Goal: Find specific page/section: Find specific page/section

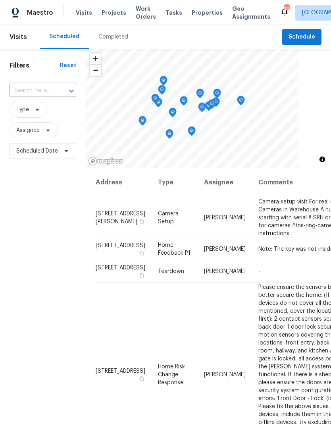
scroll to position [-4, 0]
click at [200, 14] on span "Properties" at bounding box center [207, 13] width 31 height 8
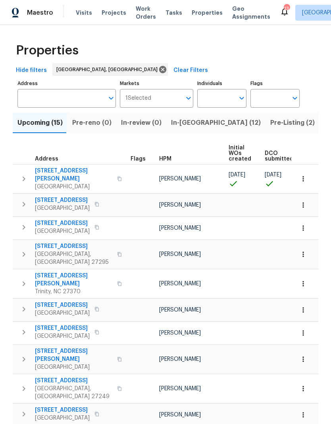
click at [182, 124] on span "In-[GEOGRAPHIC_DATA] (12)" at bounding box center [216, 122] width 90 height 11
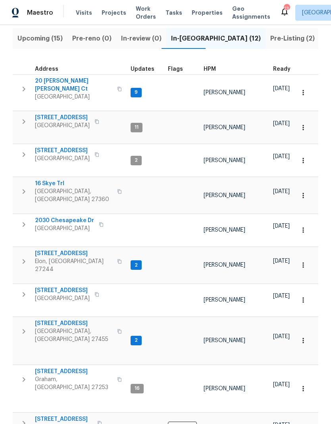
scroll to position [84, 0]
